Goal: Check status

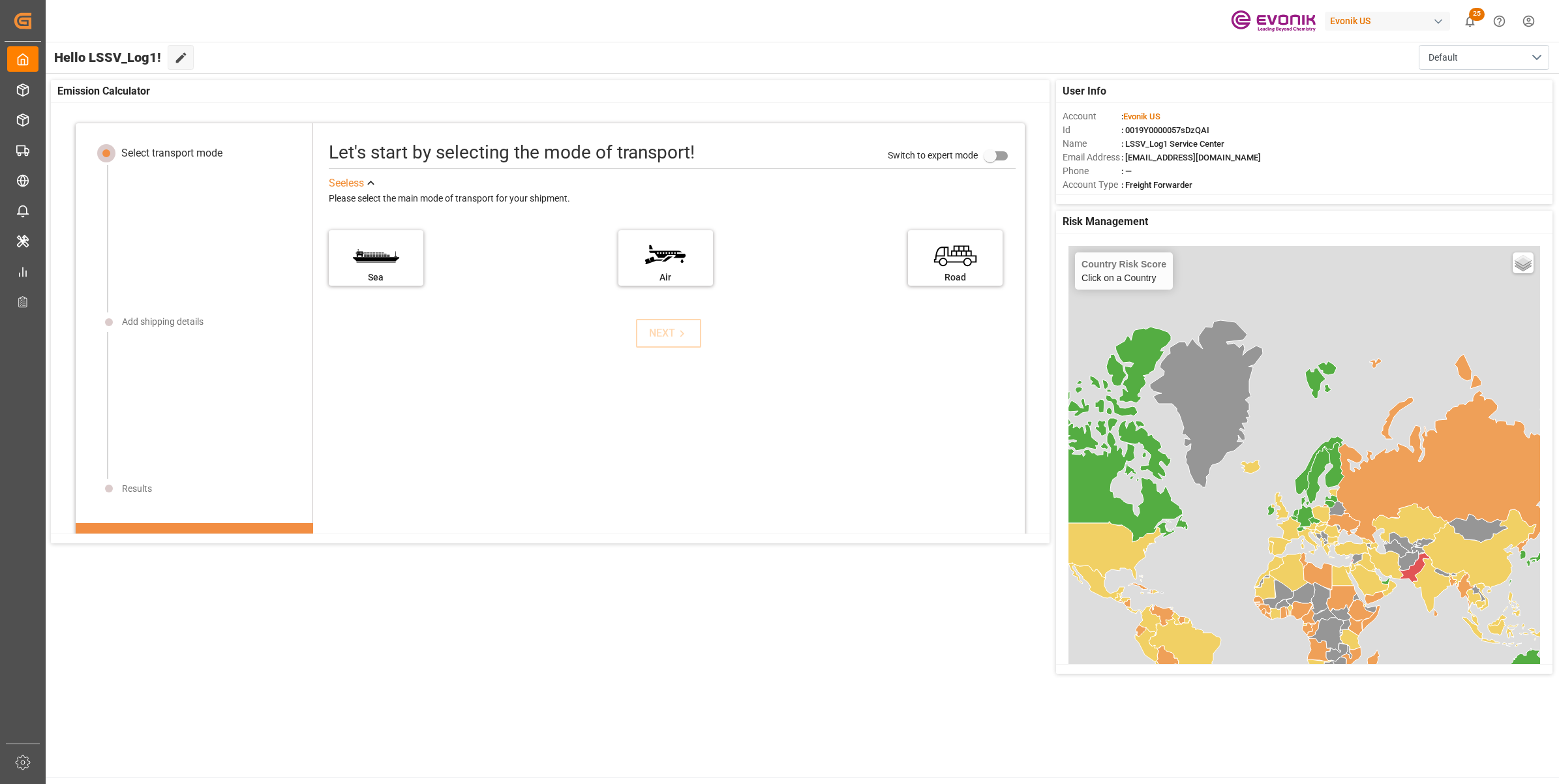
click at [1158, 32] on div "Evonik US 25 Notifications Only show unread All Mark all categories read Downlo…" at bounding box center [798, 21] width 1523 height 42
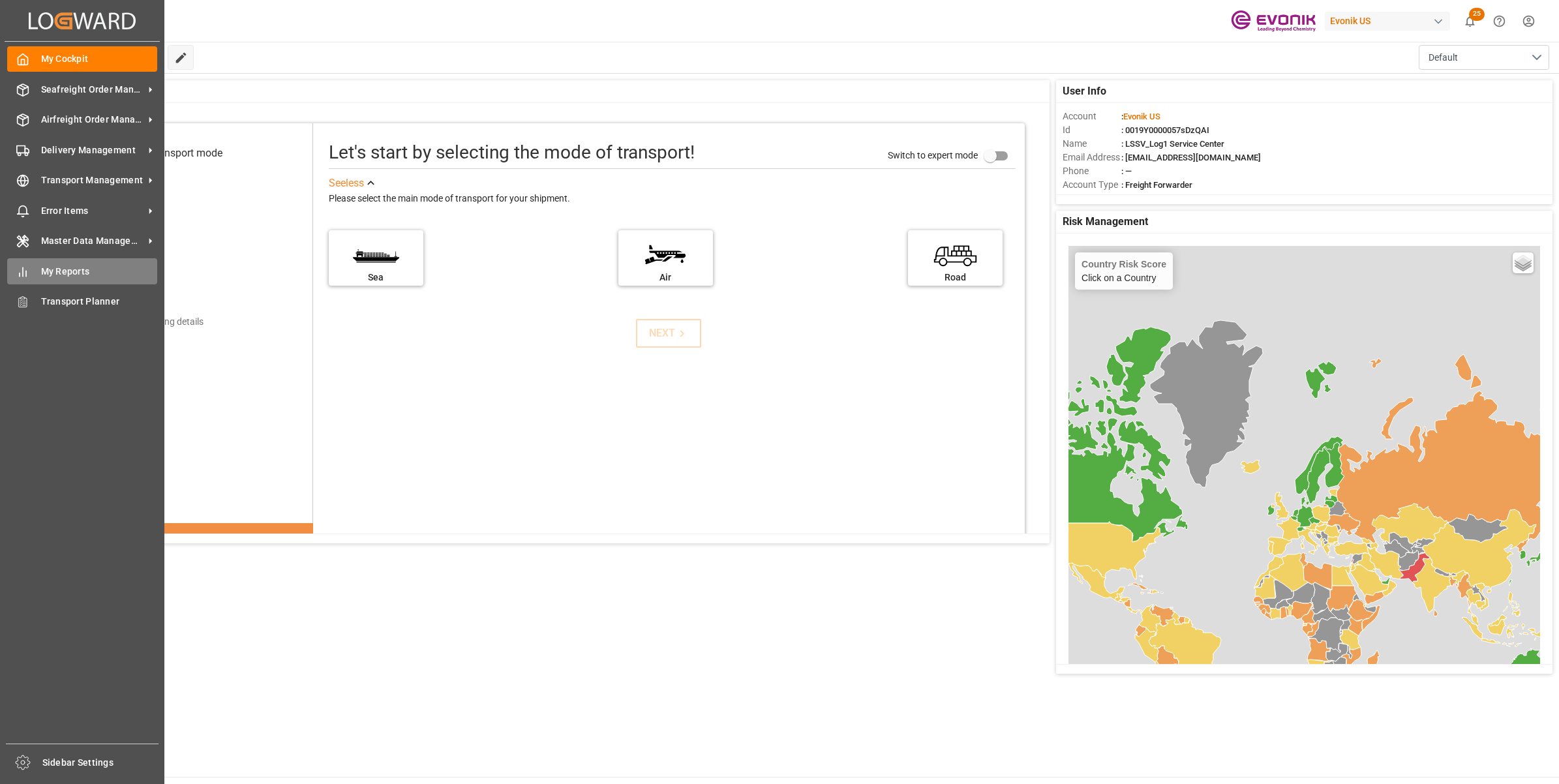
click at [66, 268] on span "My Reports" at bounding box center [100, 271] width 117 height 13
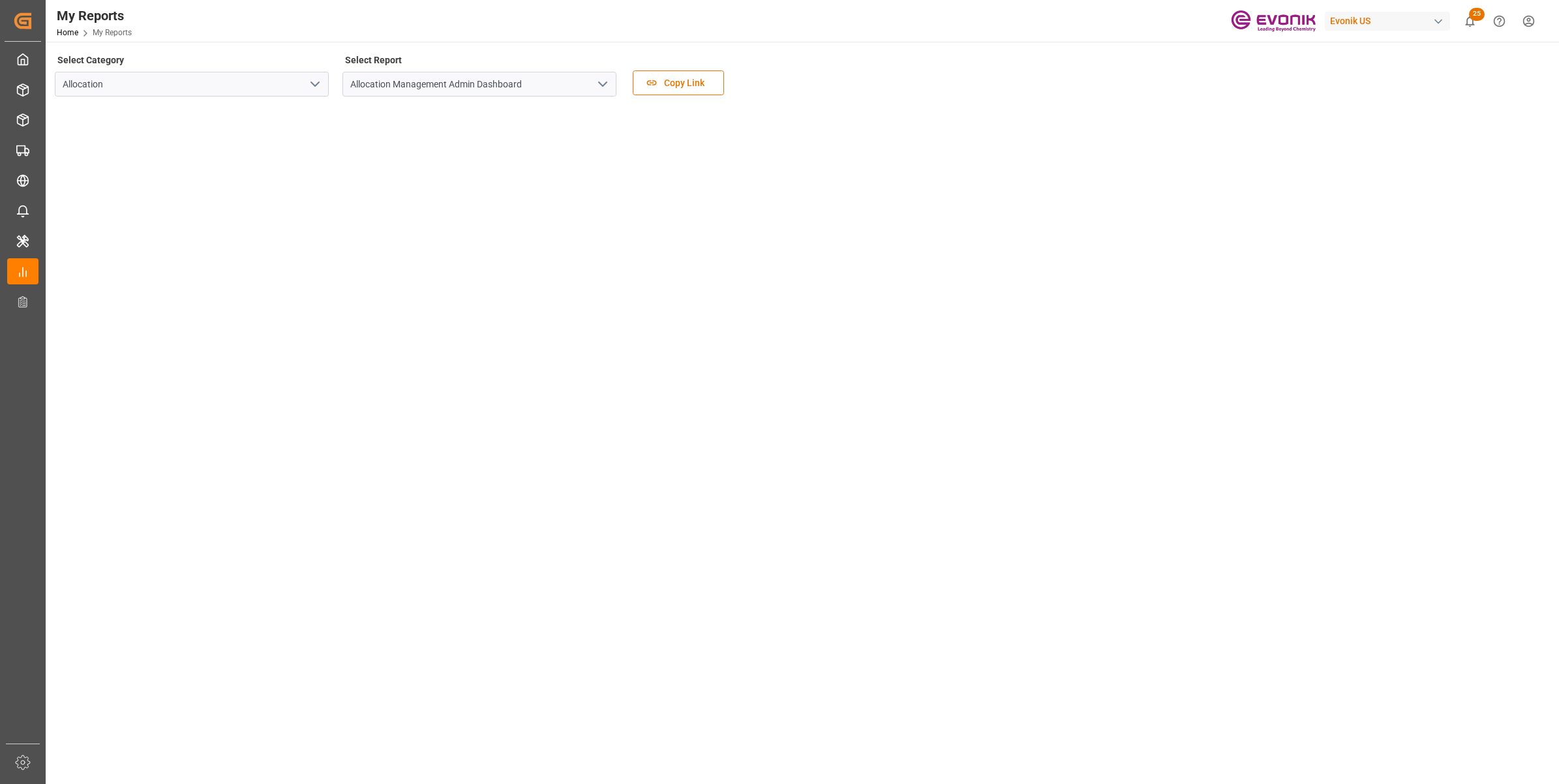
click at [173, 675] on main "Select Category Allocation Select Report Allocation Management Admin Dashboard …" at bounding box center [801, 418] width 1511 height 735
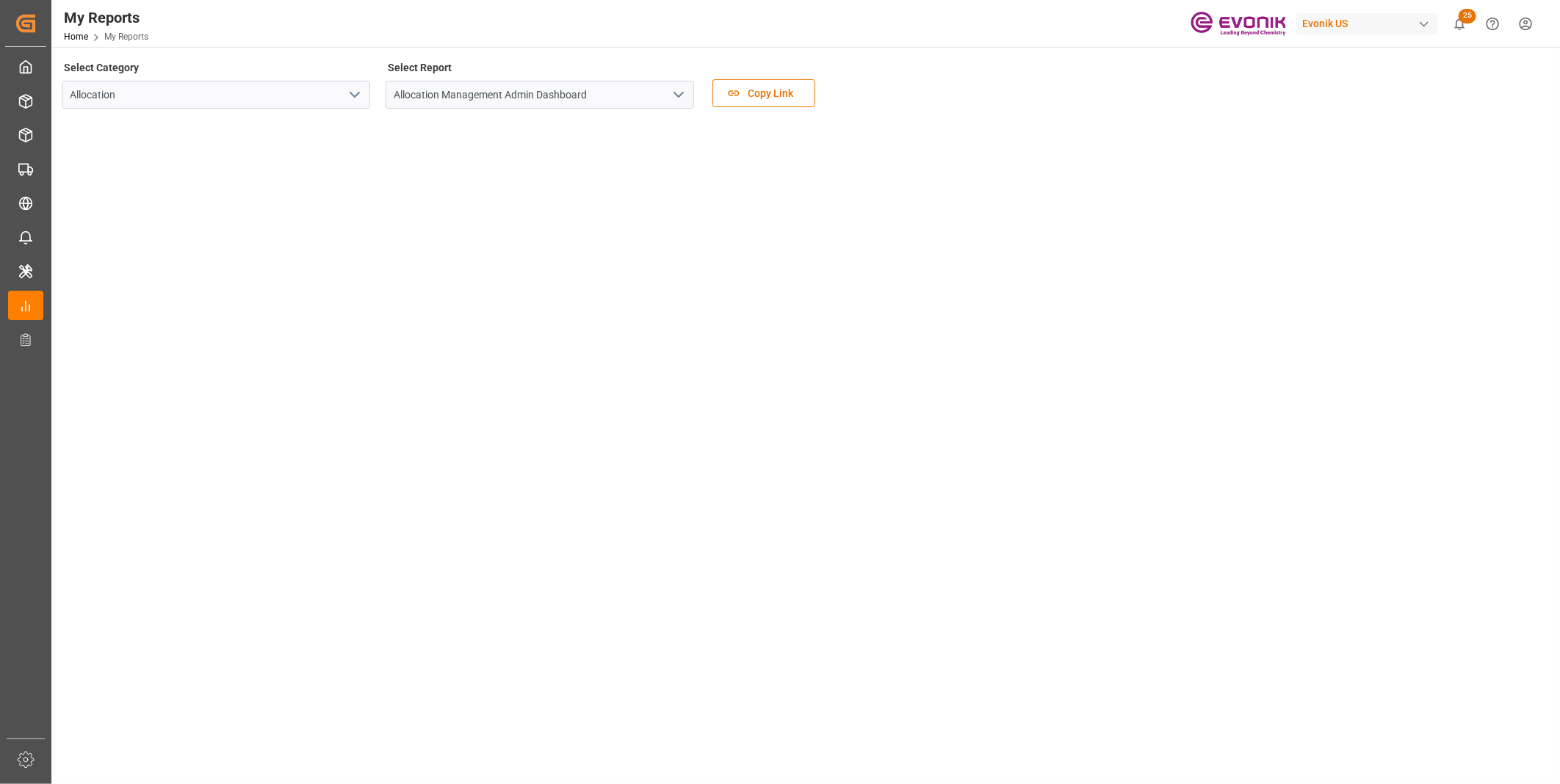
drag, startPoint x: 1364, startPoint y: 0, endPoint x: 575, endPoint y: 700, distance: 1054.8
click at [793, 735] on main "Select Category Allocation Select Report Allocation Management Admin Dashboard …" at bounding box center [804, 421] width 1506 height 729
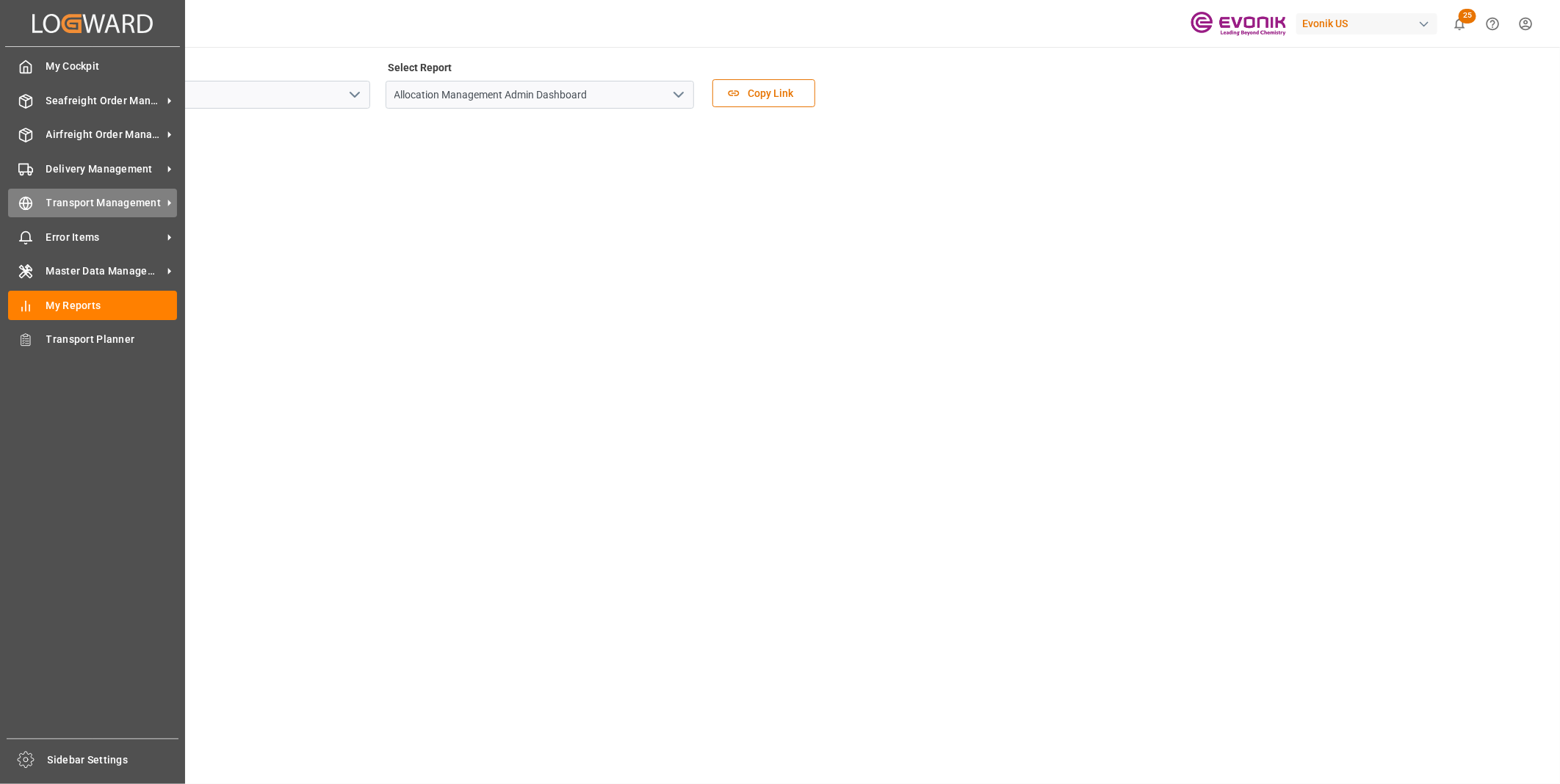
click at [31, 200] on circle at bounding box center [26, 204] width 12 height 12
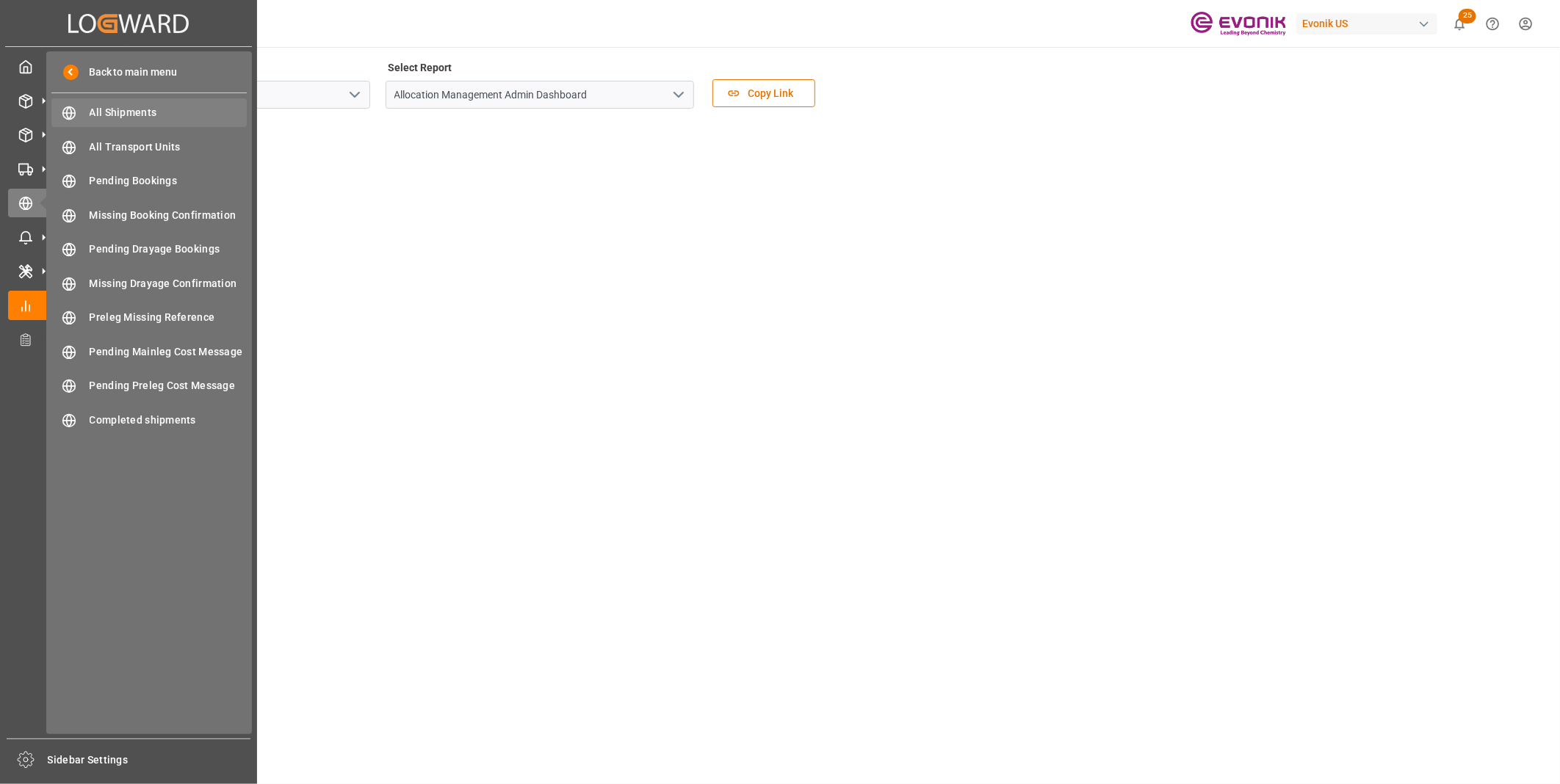
click at [116, 115] on span "All Shipments" at bounding box center [169, 112] width 158 height 15
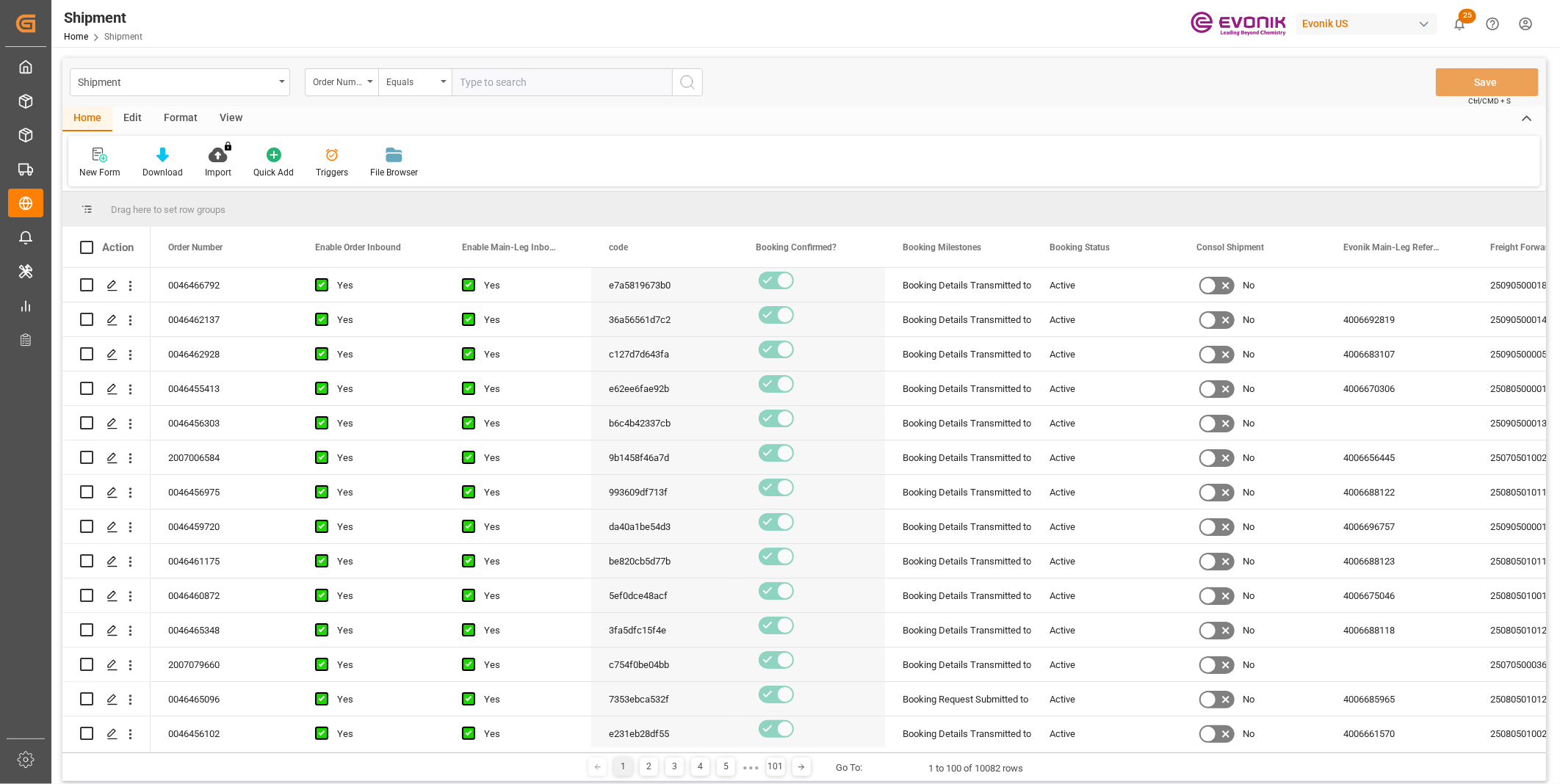
click at [491, 85] on input "text" at bounding box center [562, 82] width 220 height 28
paste input "46456716"
type input "0046456716"
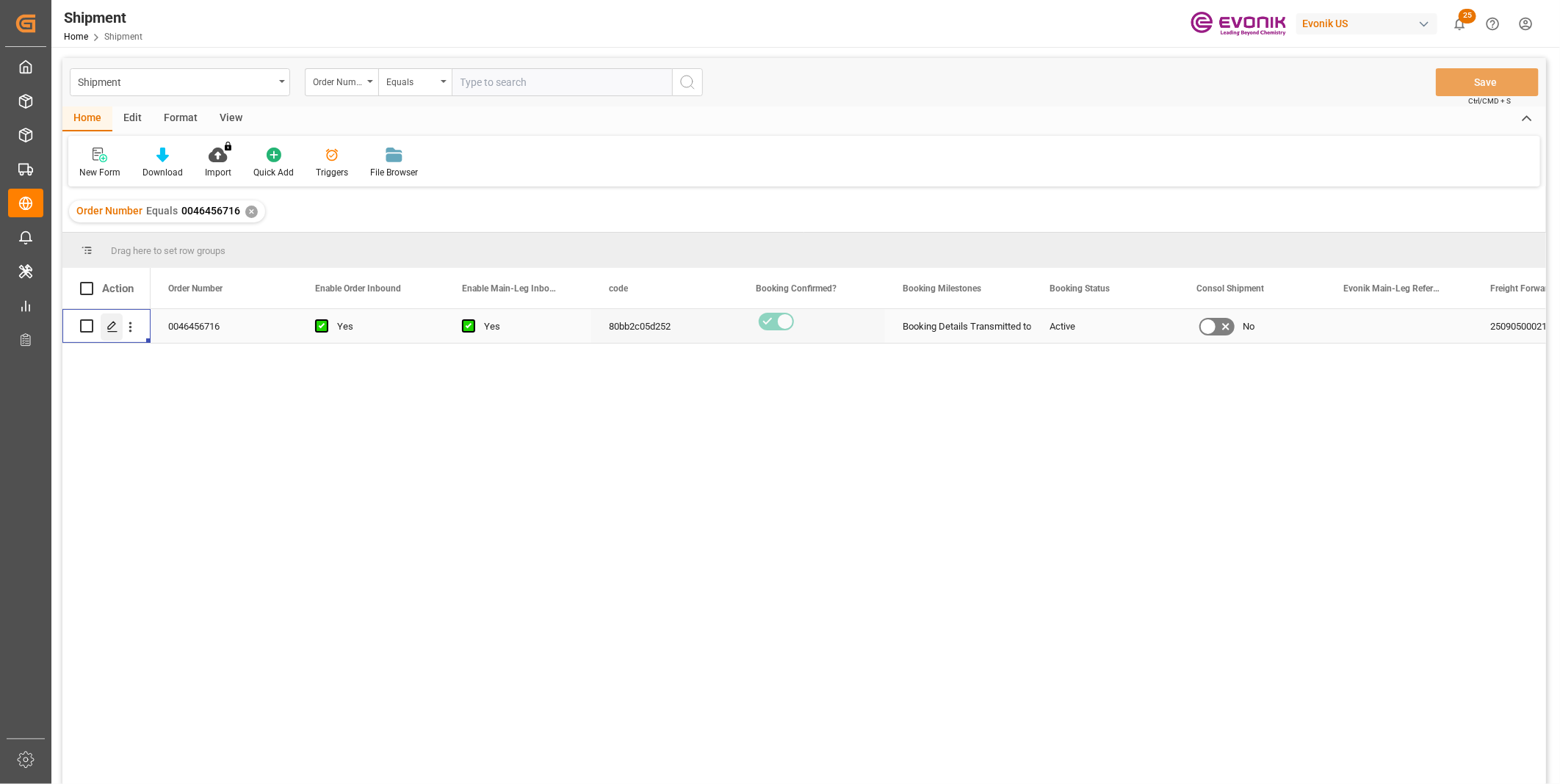
click at [112, 327] on polygon "Press SPACE to select this row." at bounding box center [111, 325] width 7 height 7
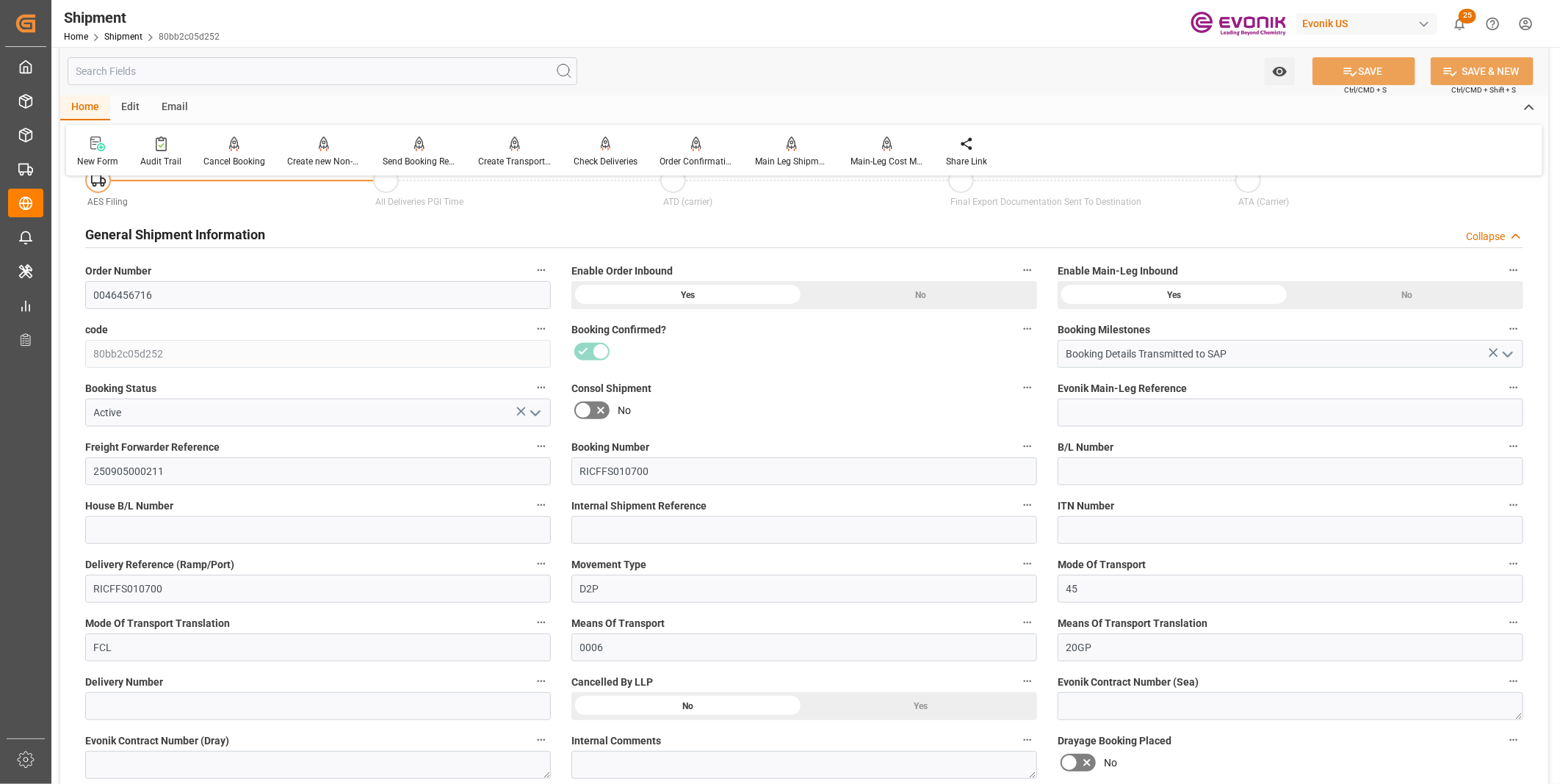
scroll to position [244, 0]
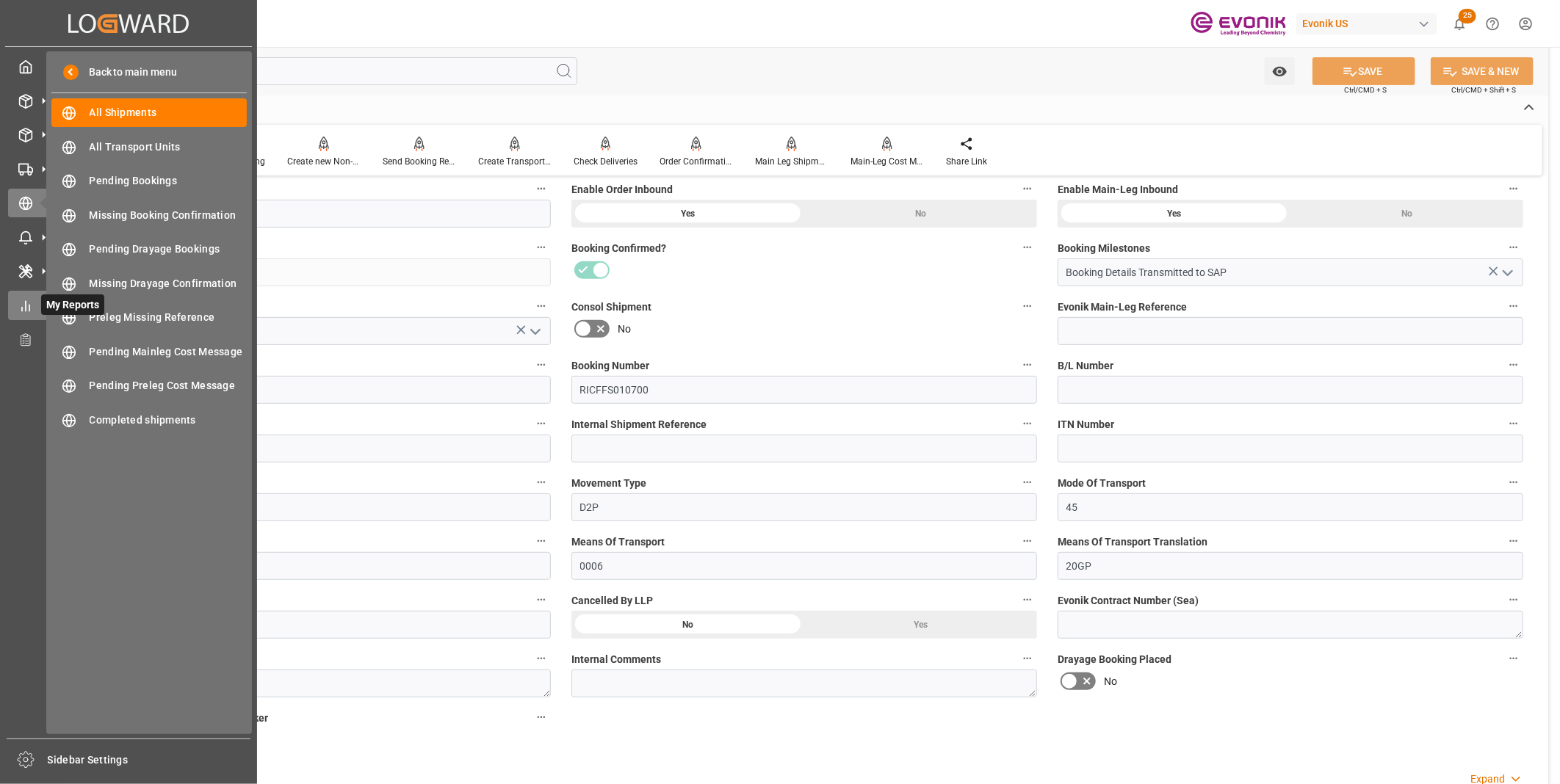
click at [22, 314] on div "My Reports My Reports" at bounding box center [128, 305] width 241 height 28
